Goal: Transaction & Acquisition: Obtain resource

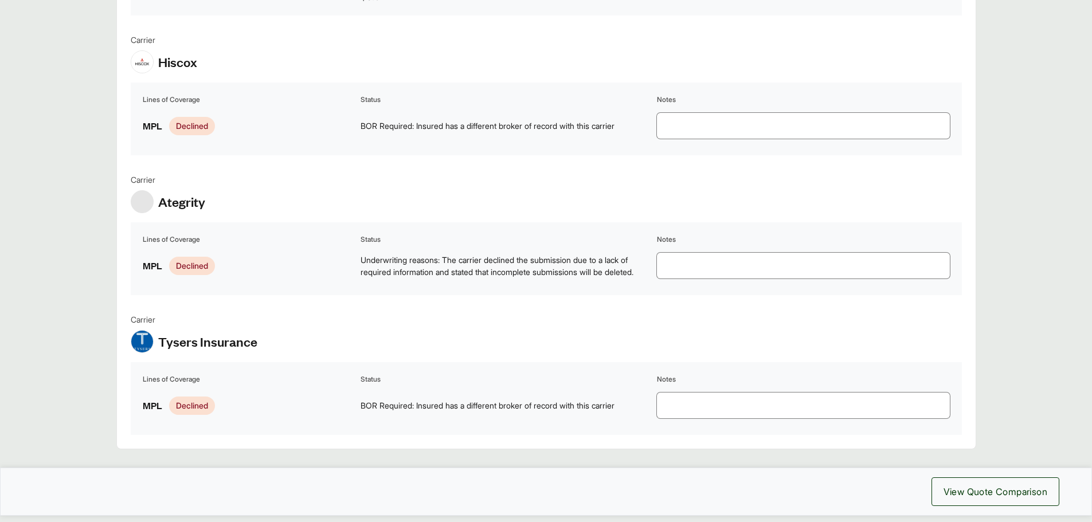
scroll to position [1108, 0]
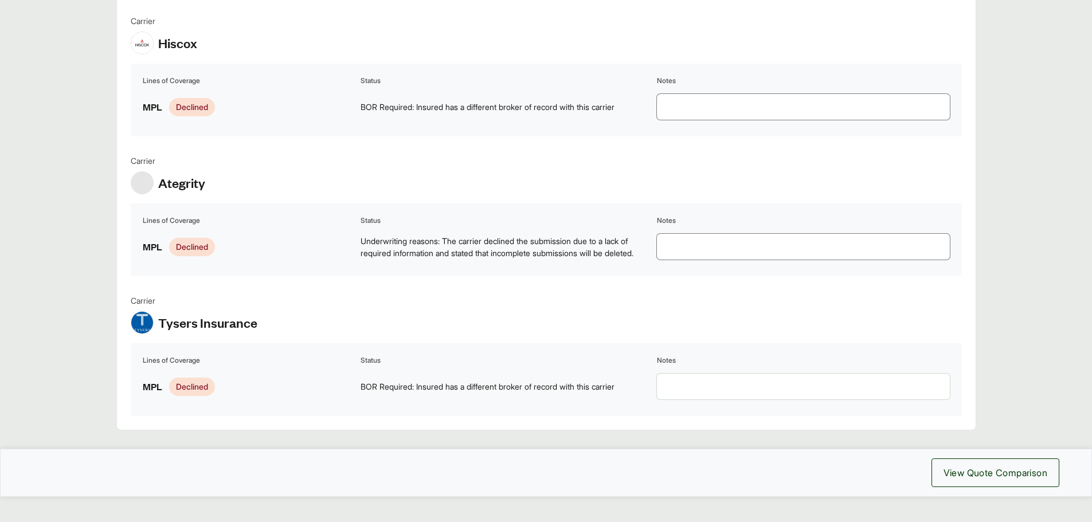
click at [676, 374] on textarea at bounding box center [803, 387] width 293 height 26
type textarea "**********"
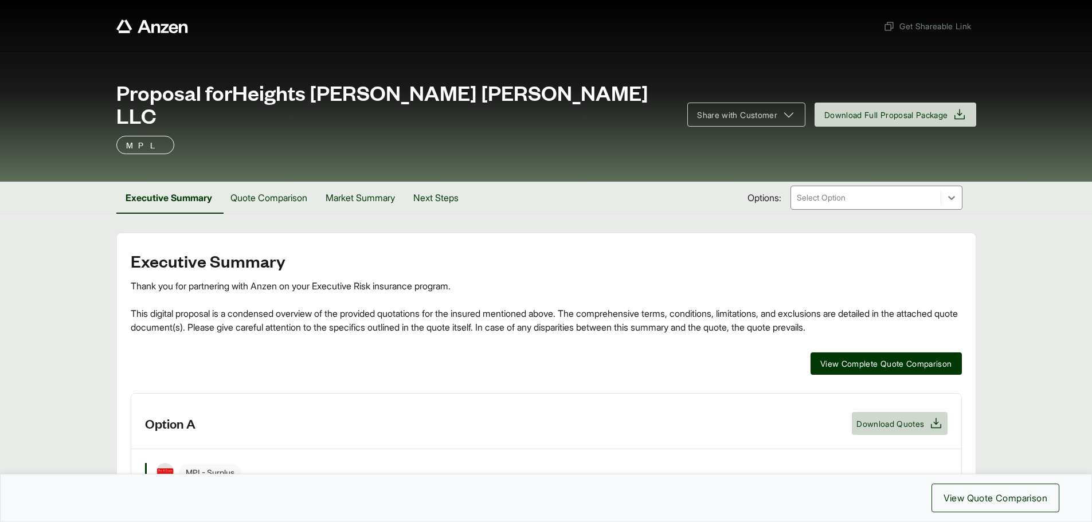
scroll to position [0, 0]
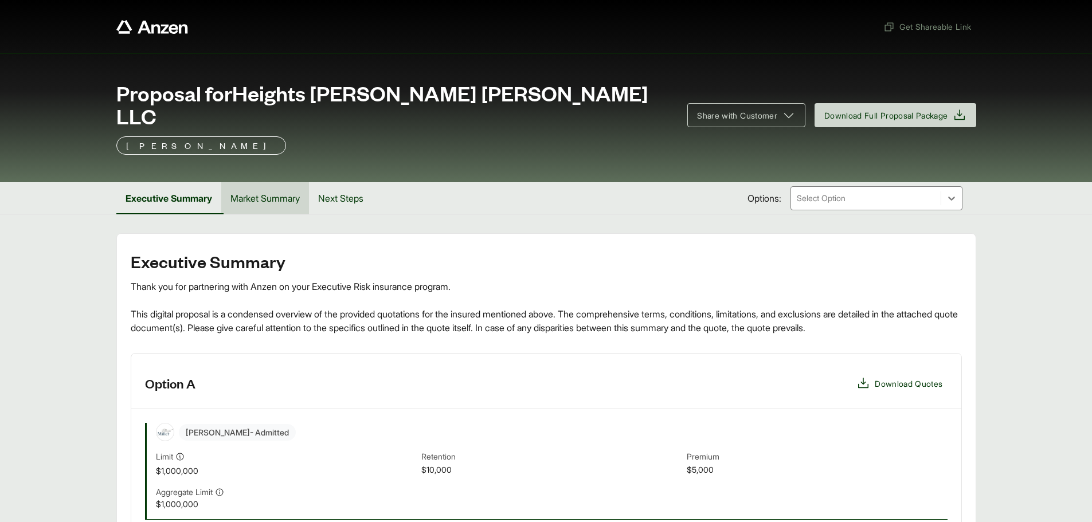
click at [258, 182] on button "Market Summary" at bounding box center [265, 198] width 88 height 32
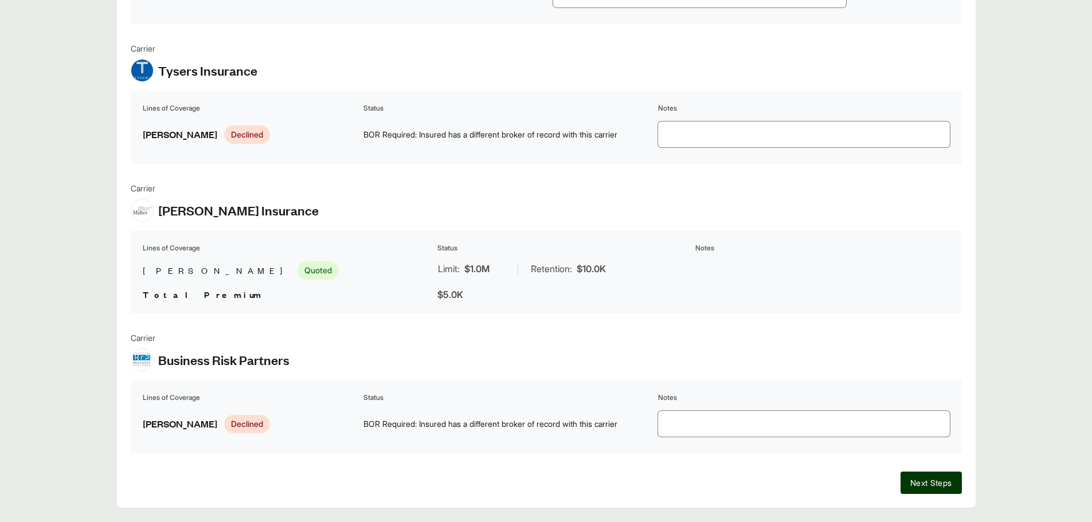
scroll to position [843, 0]
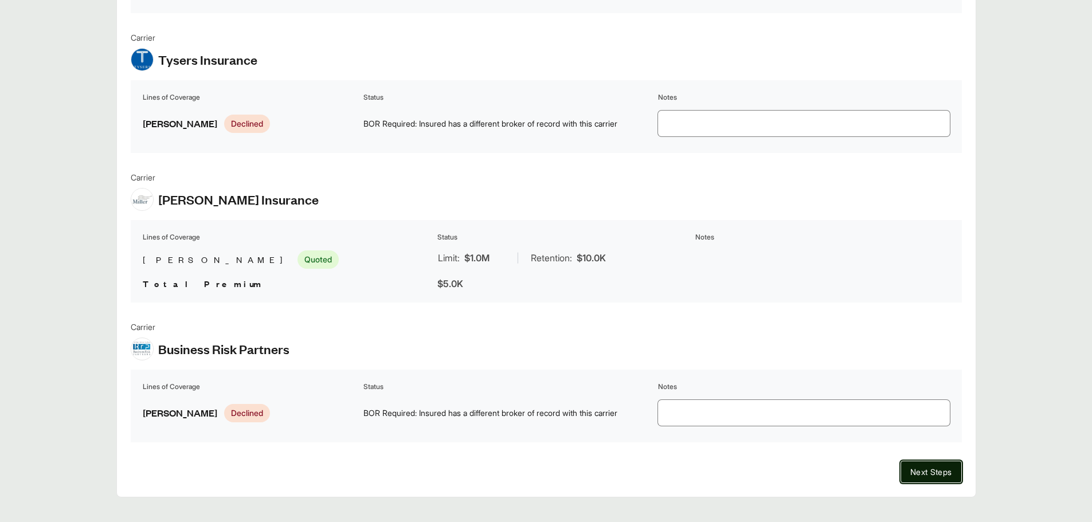
click at [907, 461] on button "Next Steps" at bounding box center [930, 472] width 61 height 22
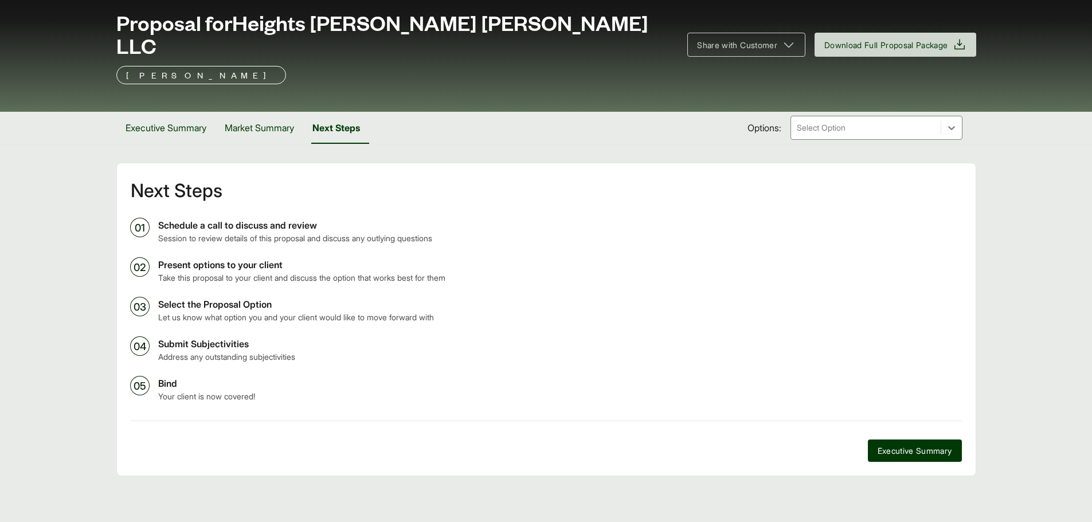
scroll to position [49, 0]
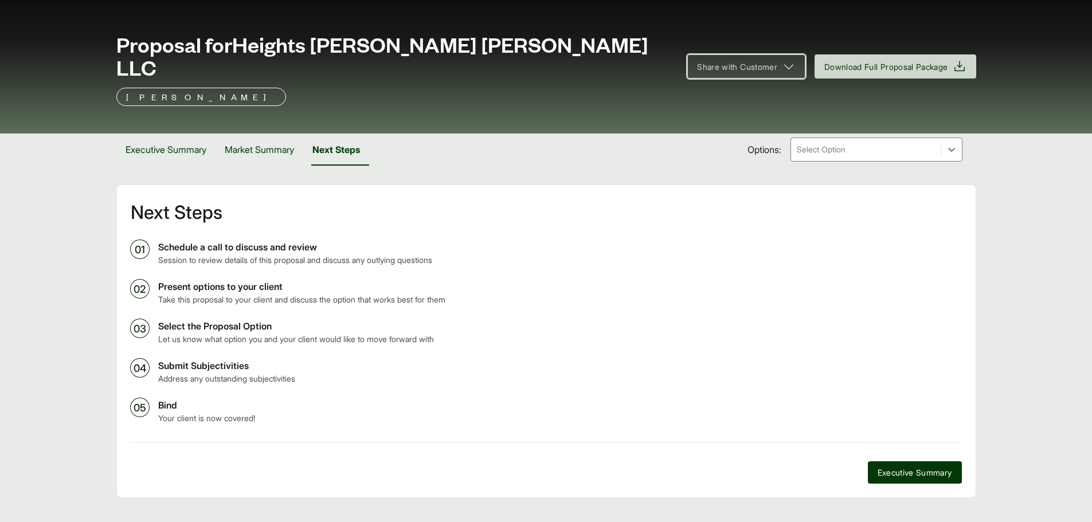
click at [787, 60] on icon at bounding box center [789, 67] width 14 height 14
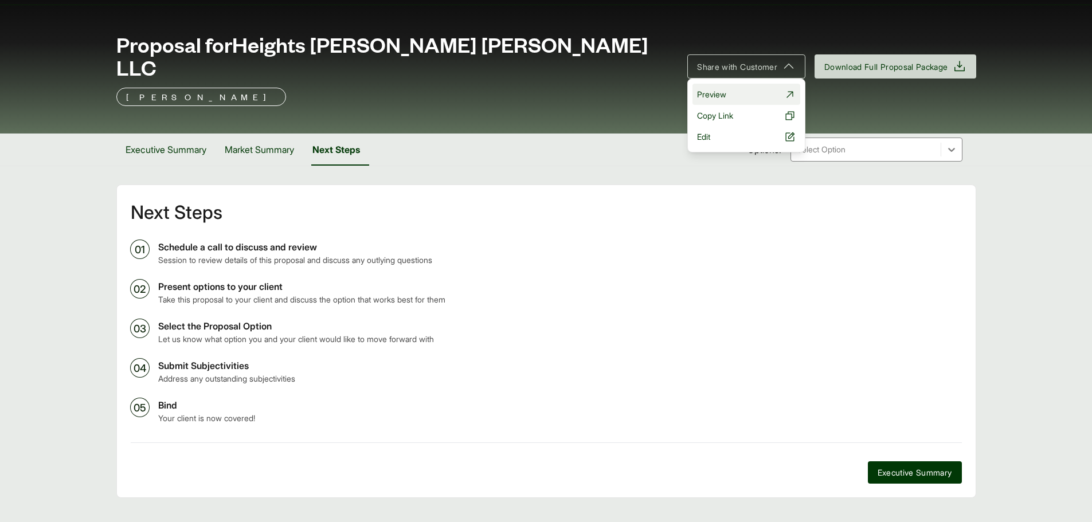
click at [786, 89] on icon at bounding box center [789, 94] width 11 height 11
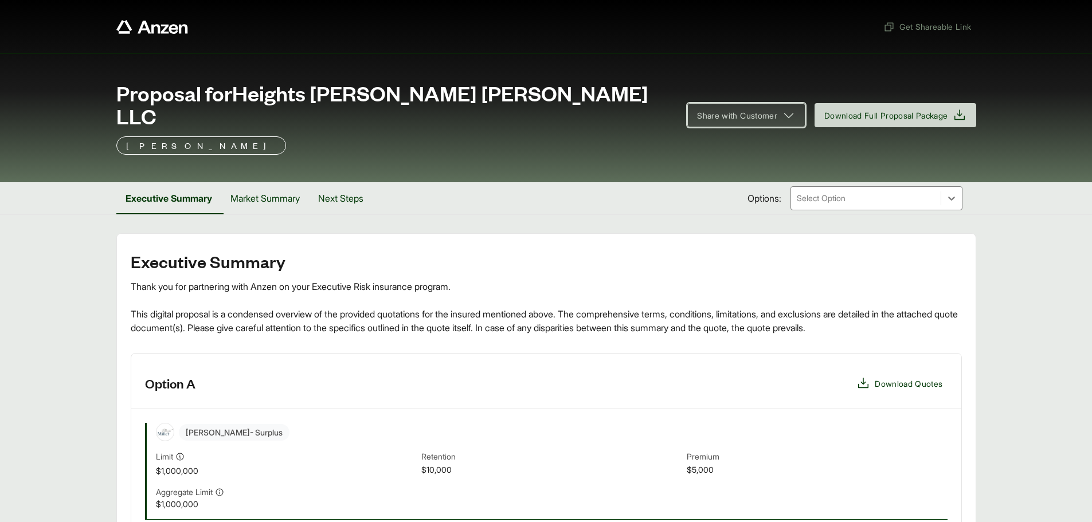
click at [782, 108] on icon at bounding box center [789, 115] width 14 height 14
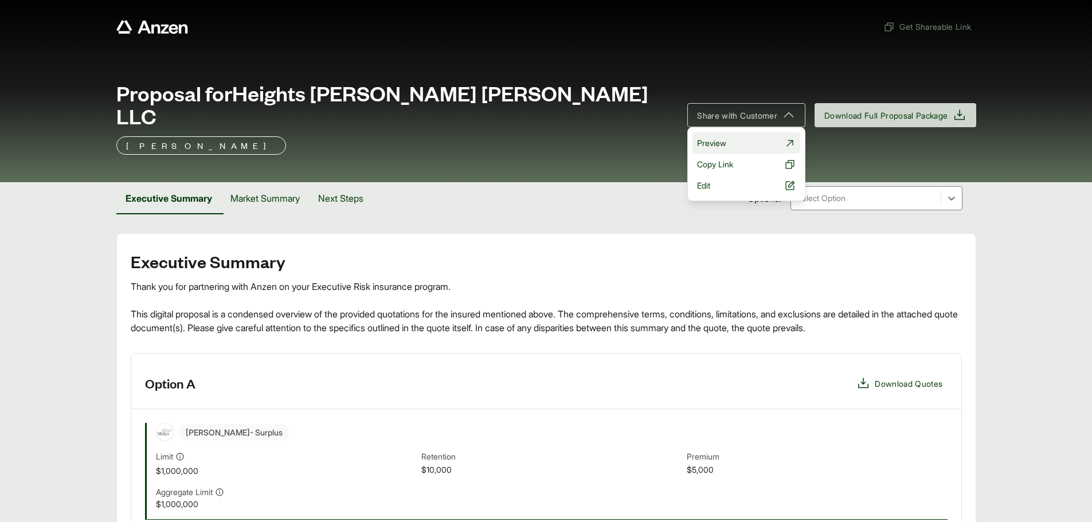
click at [757, 132] on link "Preview" at bounding box center [746, 142] width 108 height 21
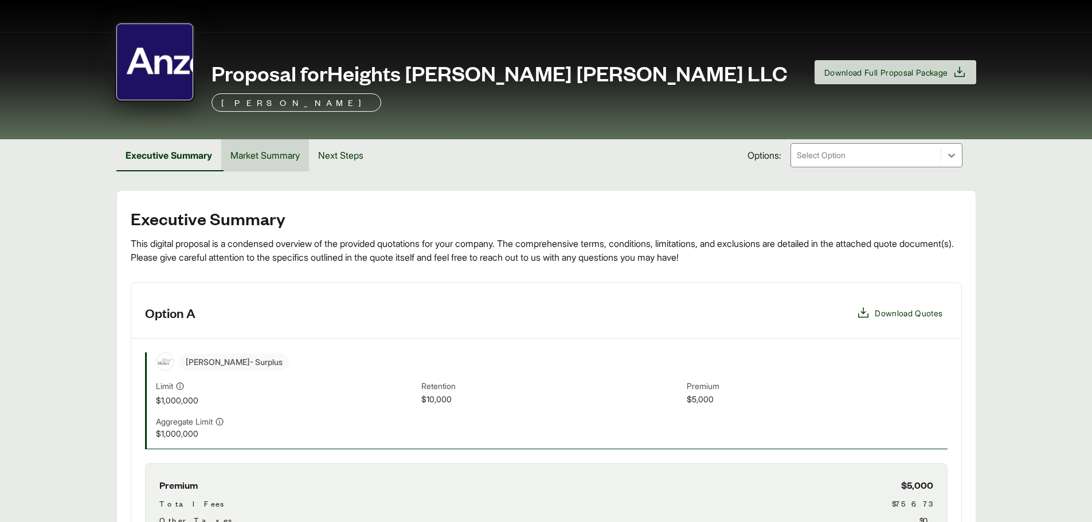
click at [258, 153] on button "Market Summary" at bounding box center [265, 155] width 88 height 32
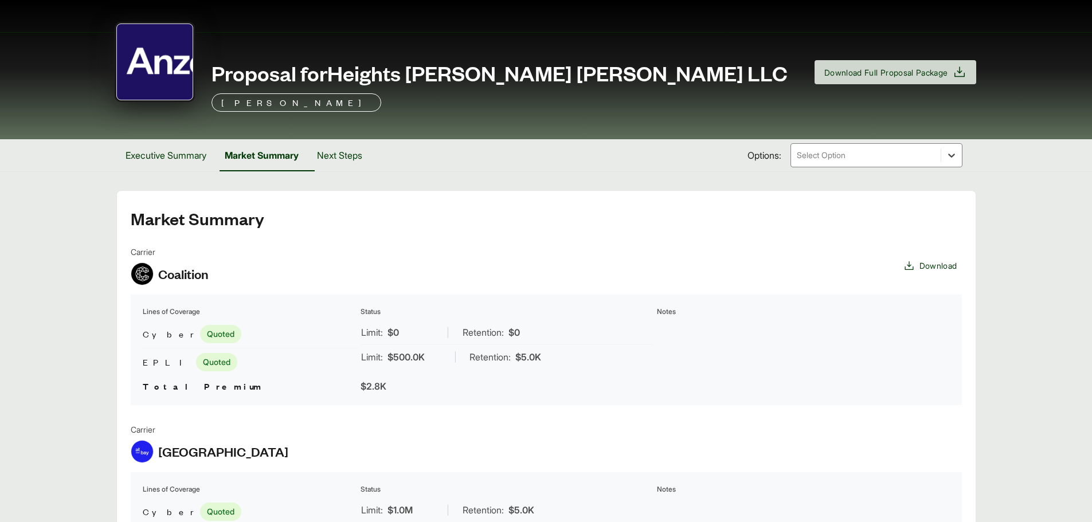
click at [951, 151] on icon at bounding box center [951, 155] width 11 height 11
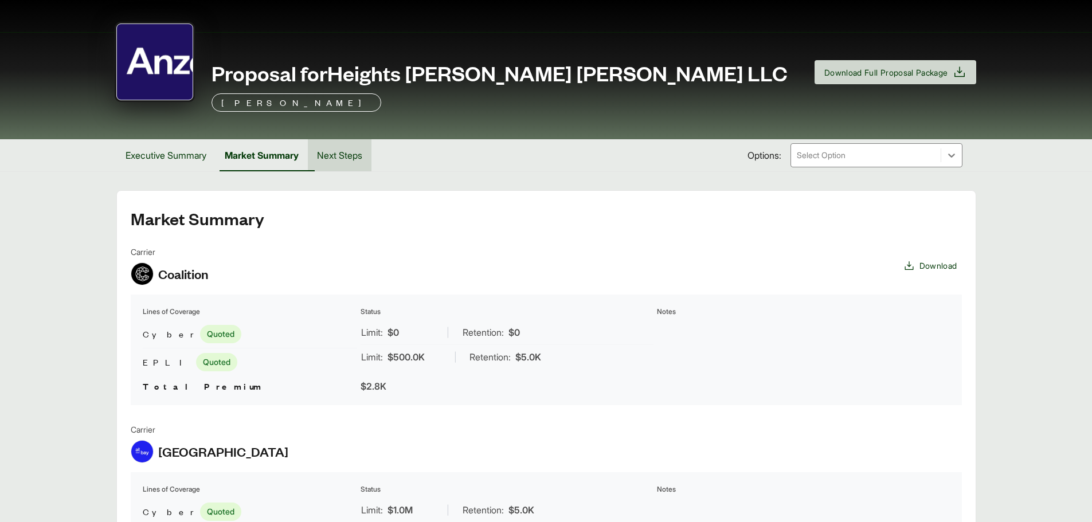
click at [341, 156] on button "Next Steps" at bounding box center [340, 155] width 64 height 32
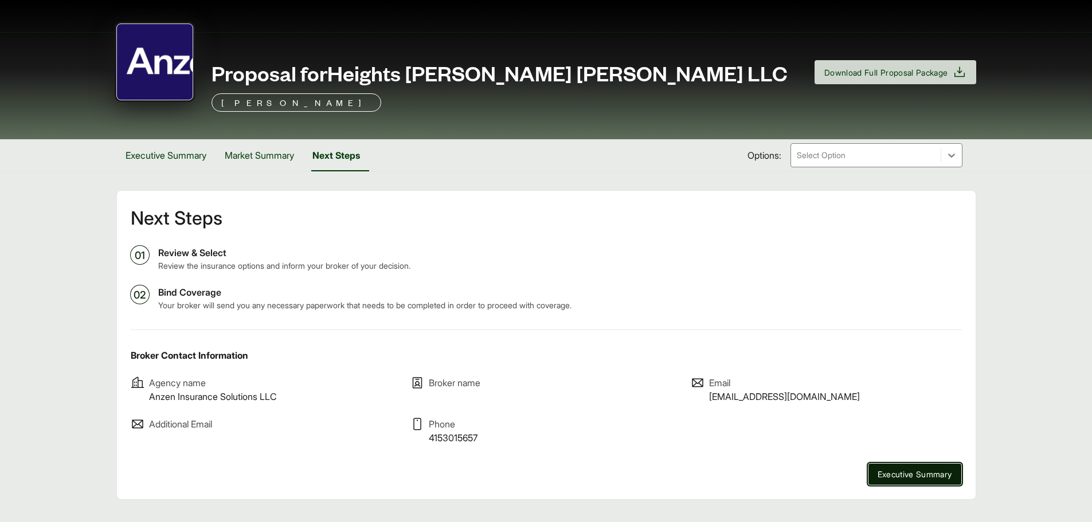
click at [909, 475] on span "Executive Summary" at bounding box center [915, 474] width 75 height 12
